Goal: Check status

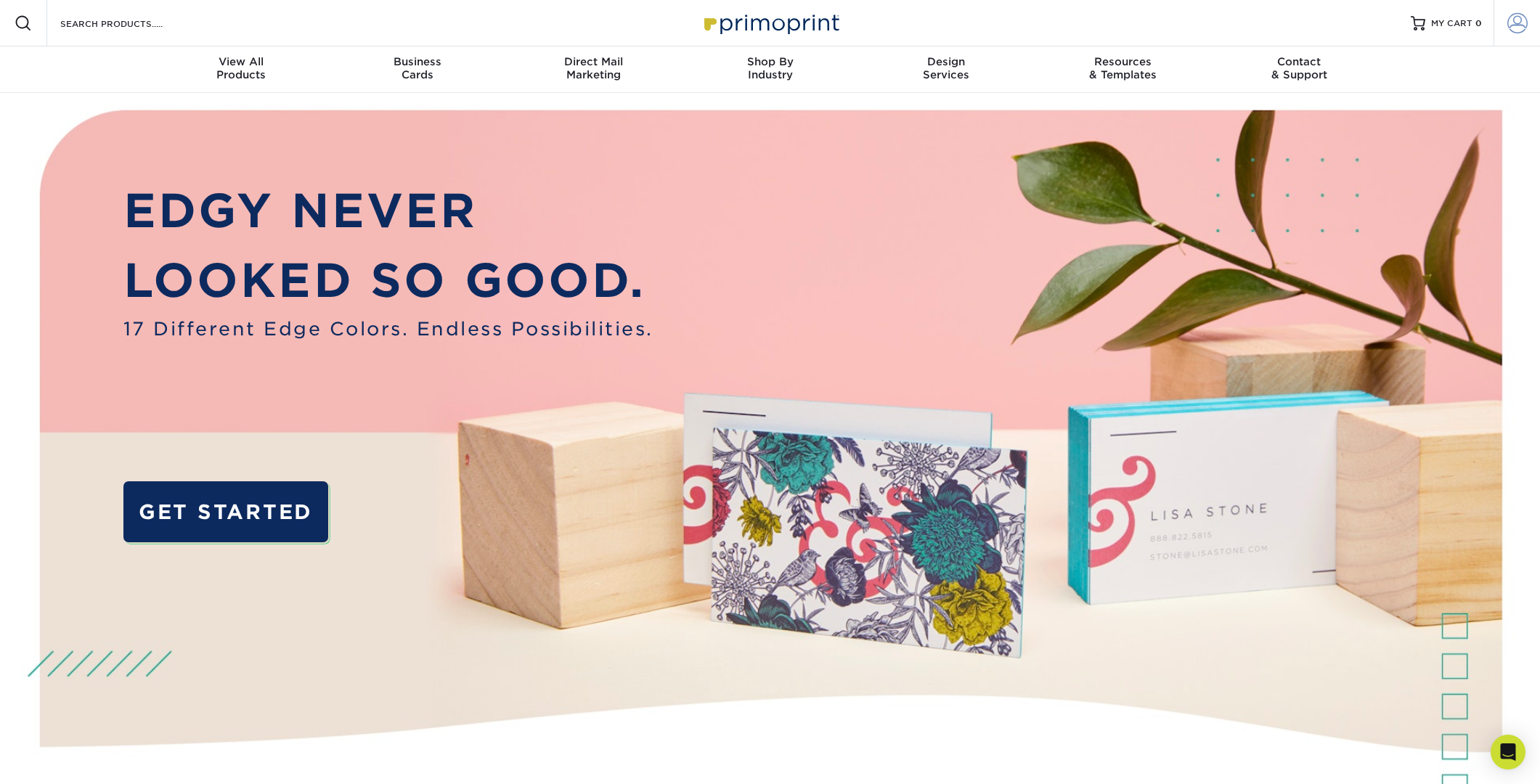
click at [1516, 25] on span at bounding box center [1517, 23] width 20 height 20
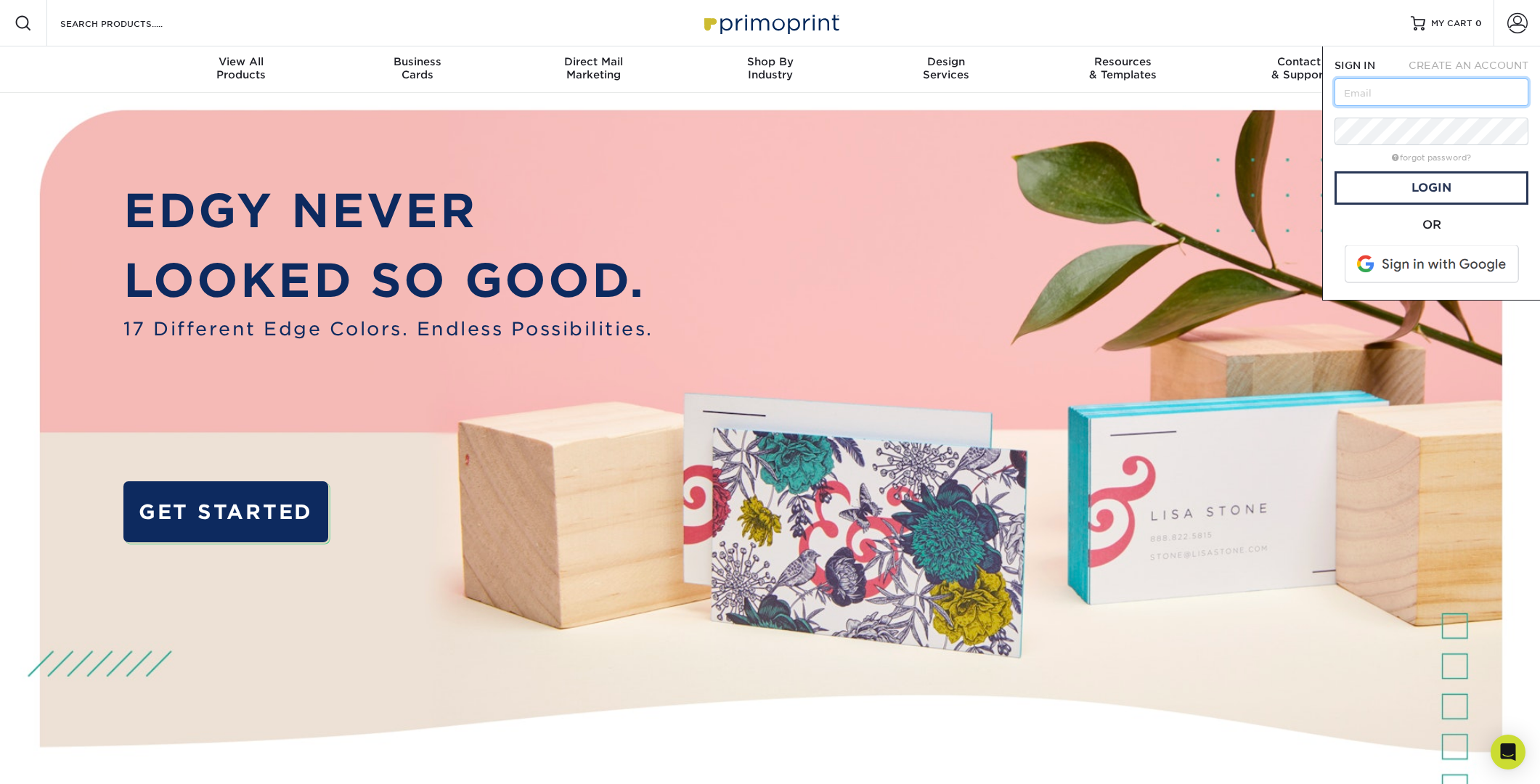
drag, startPoint x: 1412, startPoint y: 104, endPoint x: 1402, endPoint y: 98, distance: 11.7
click at [1412, 104] on input "text" at bounding box center [1431, 92] width 194 height 27
type input "[EMAIL_ADDRESS][DOMAIN_NAME]"
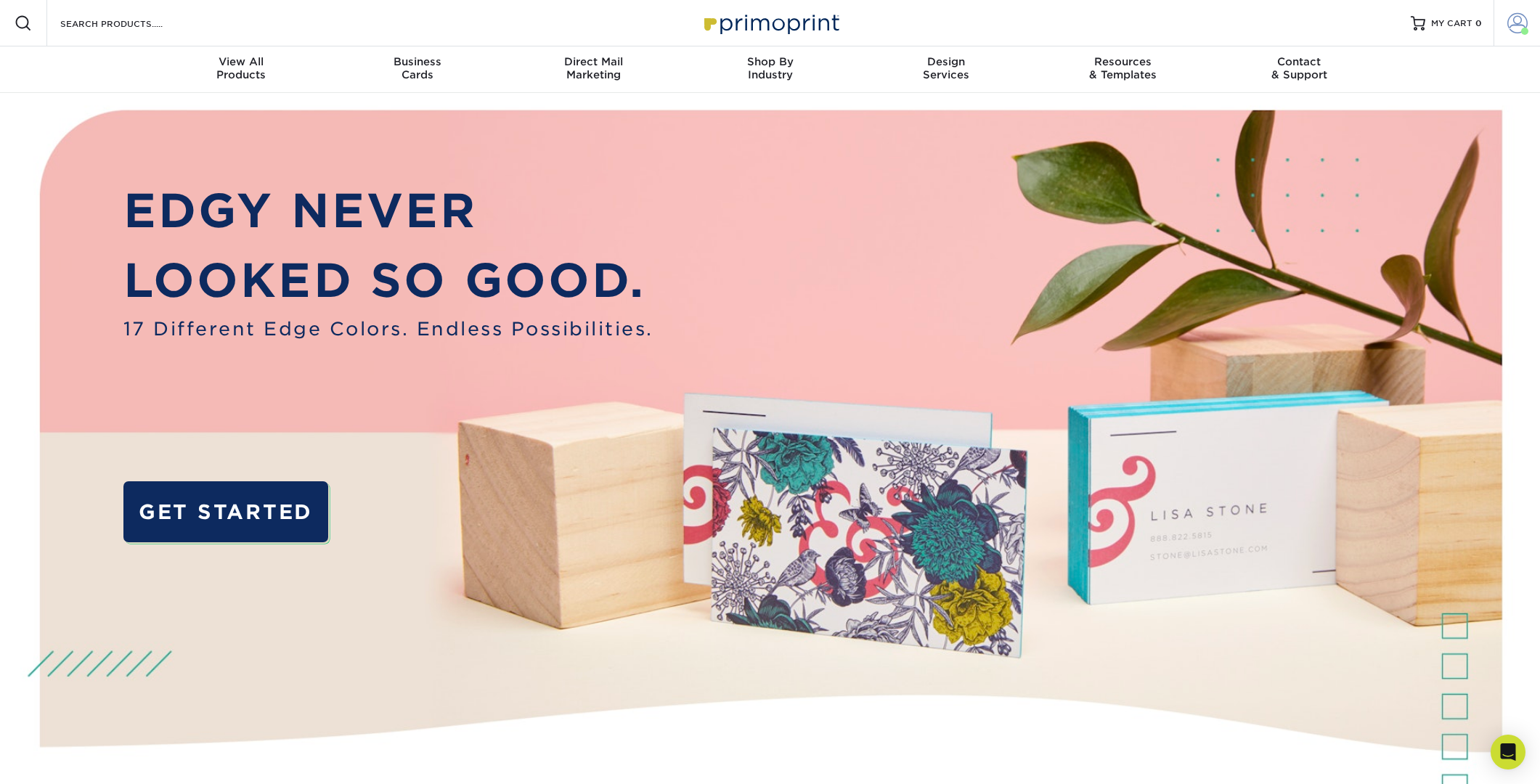
click at [1520, 27] on span at bounding box center [1517, 23] width 20 height 20
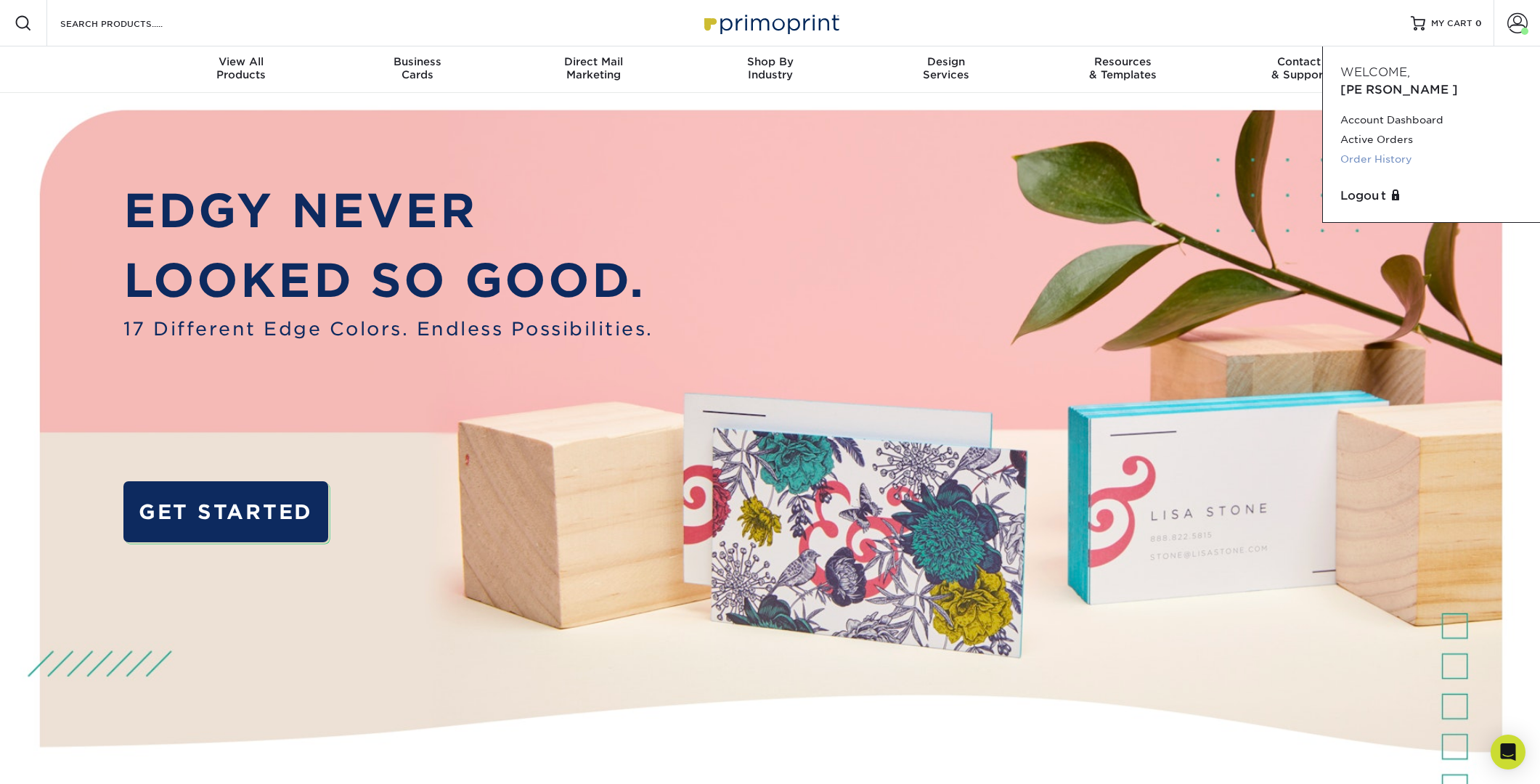
click at [1373, 149] on link "Order History" at bounding box center [1431, 159] width 182 height 20
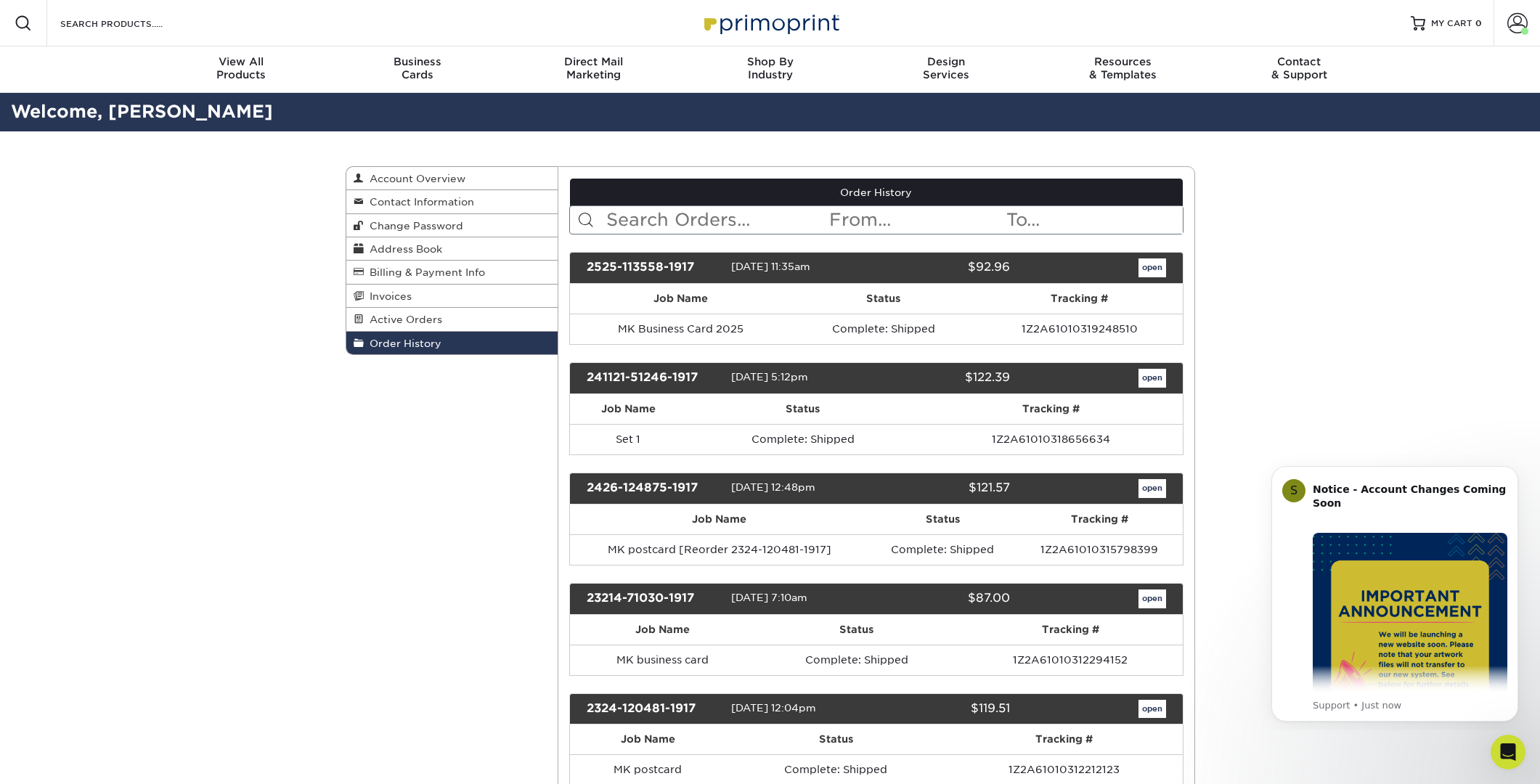
click at [1091, 274] on div "open" at bounding box center [1098, 268] width 156 height 19
click at [1148, 269] on link "open" at bounding box center [1152, 268] width 27 height 19
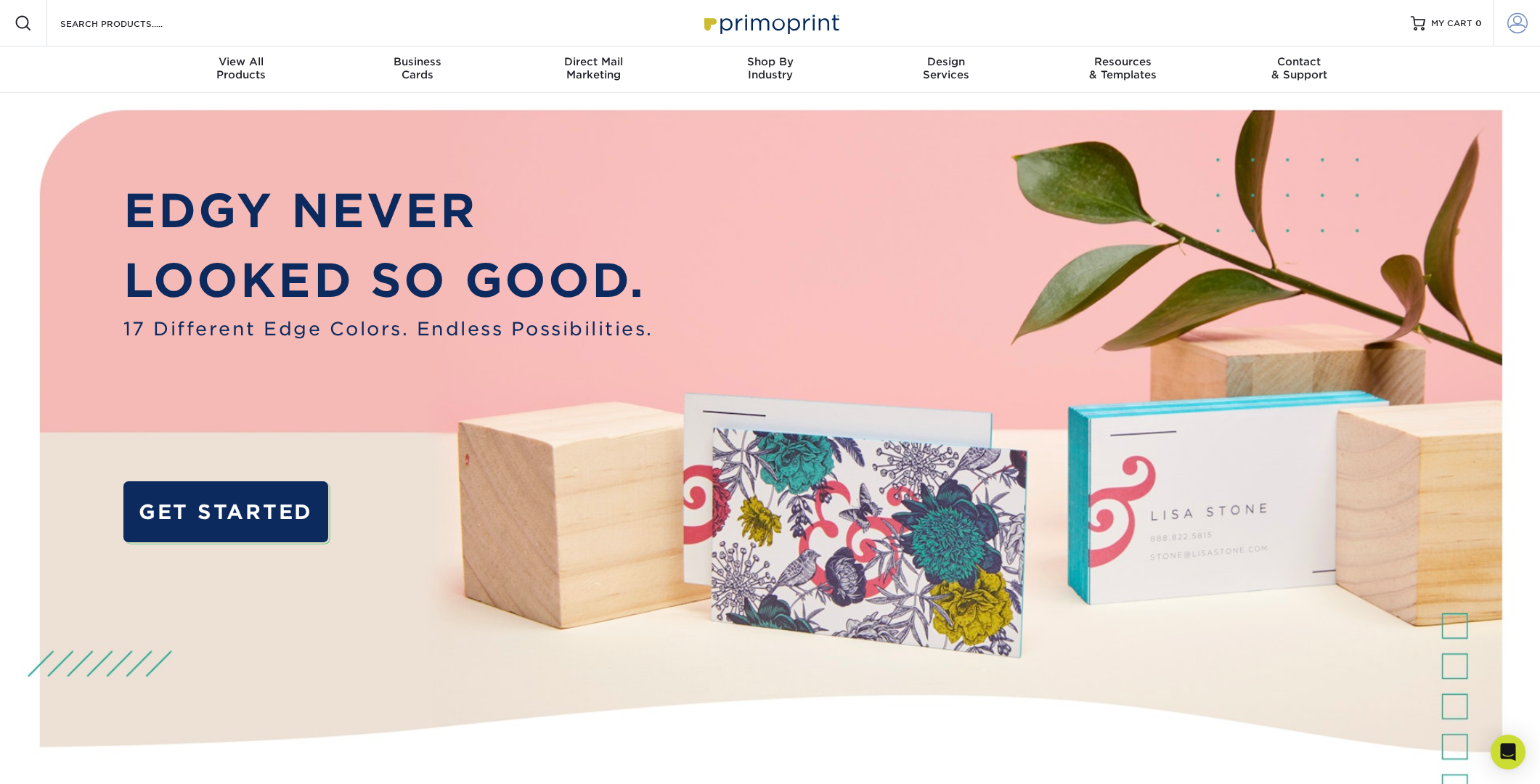
click at [1523, 25] on span at bounding box center [1517, 23] width 20 height 20
